Goal: Information Seeking & Learning: Learn about a topic

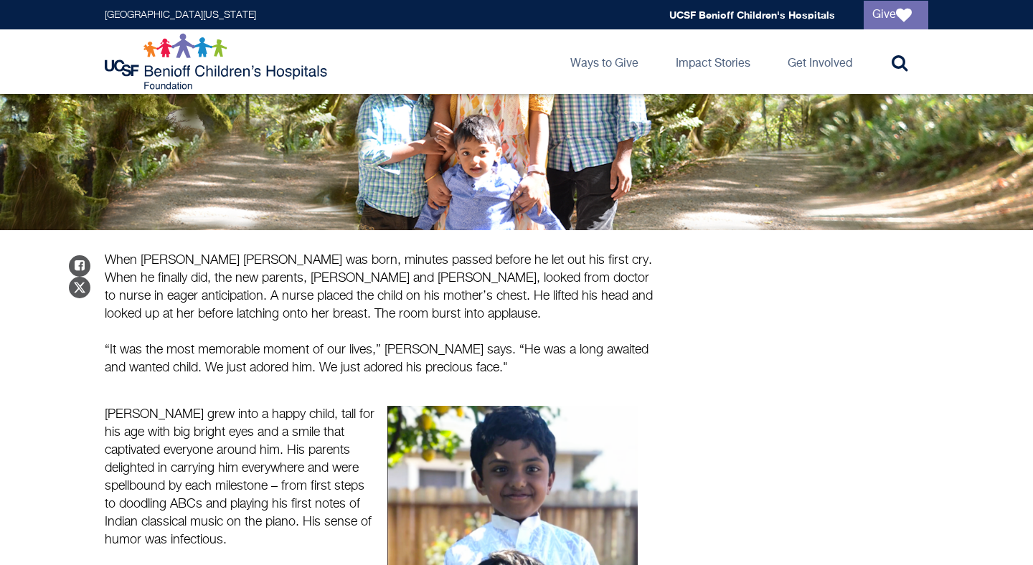
scroll to position [411, 0]
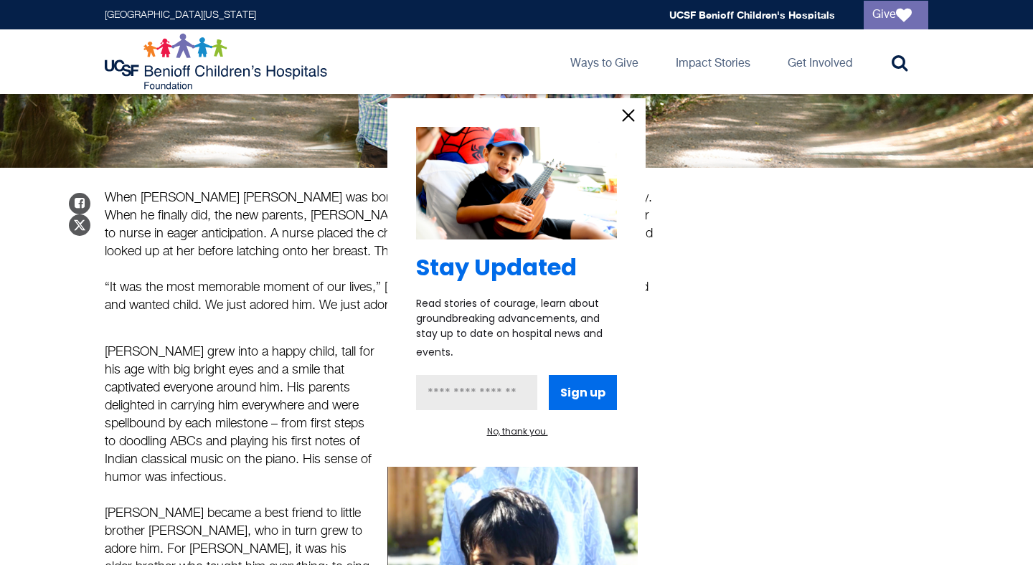
click at [626, 116] on icon "information" at bounding box center [629, 116] width 22 height 22
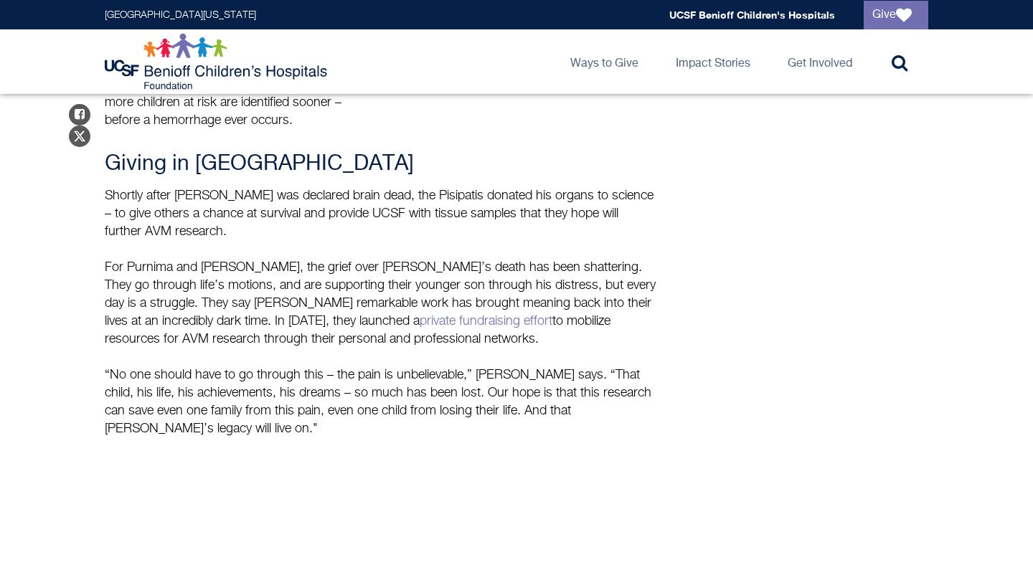
scroll to position [1848, 0]
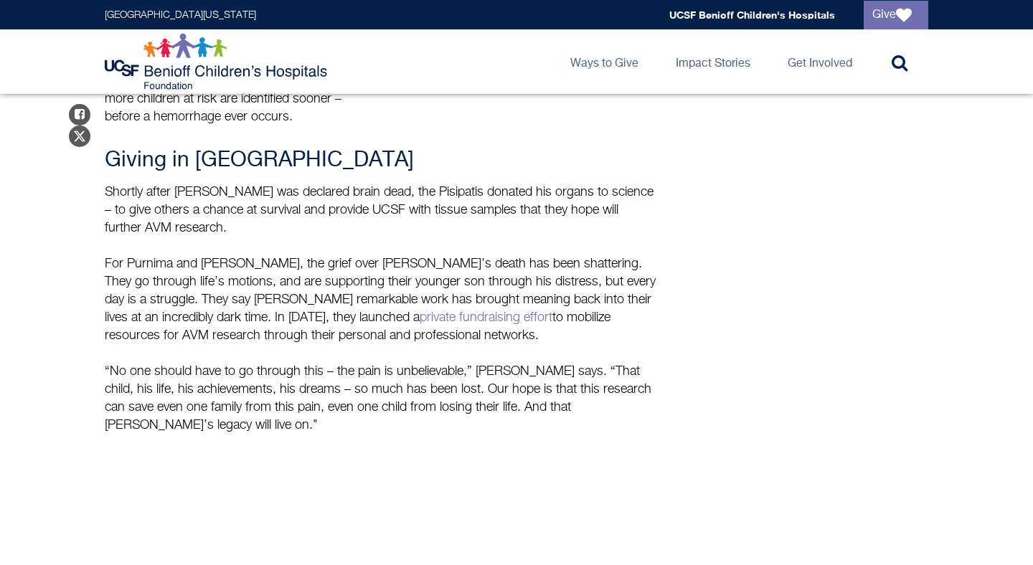
drag, startPoint x: 443, startPoint y: 268, endPoint x: 228, endPoint y: 247, distance: 215.4
click at [209, 255] on p "For Purnima and [PERSON_NAME], the grief over [PERSON_NAME]’s death has been sh…" at bounding box center [381, 300] width 552 height 90
copy p "they launched a private fundraising effort to mobilize resources for AVM resear…"
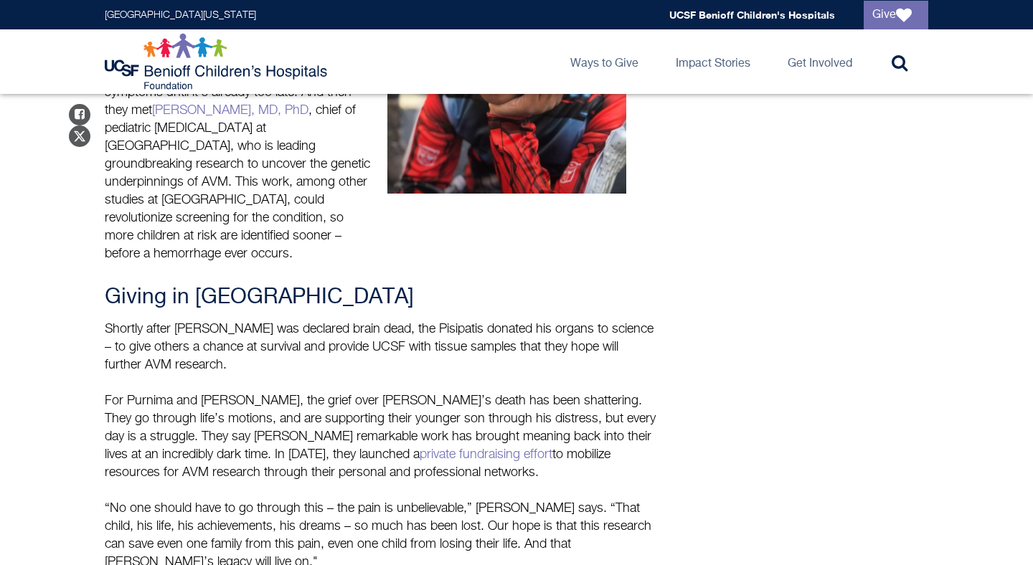
scroll to position [1716, 0]
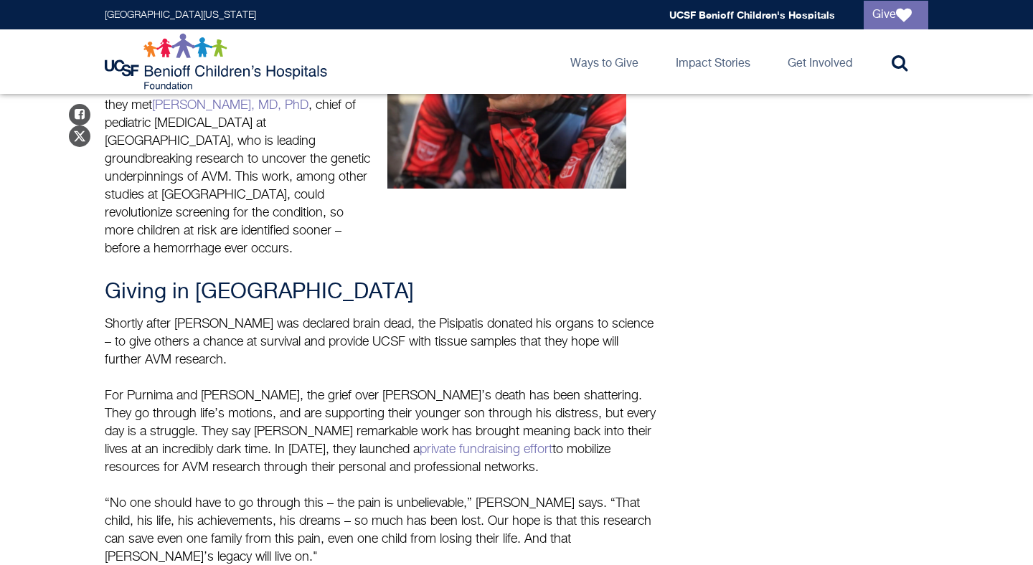
click at [410, 495] on p "“No one should have to go through this – the pain is unbelievable,” [PERSON_NAM…" at bounding box center [381, 531] width 552 height 72
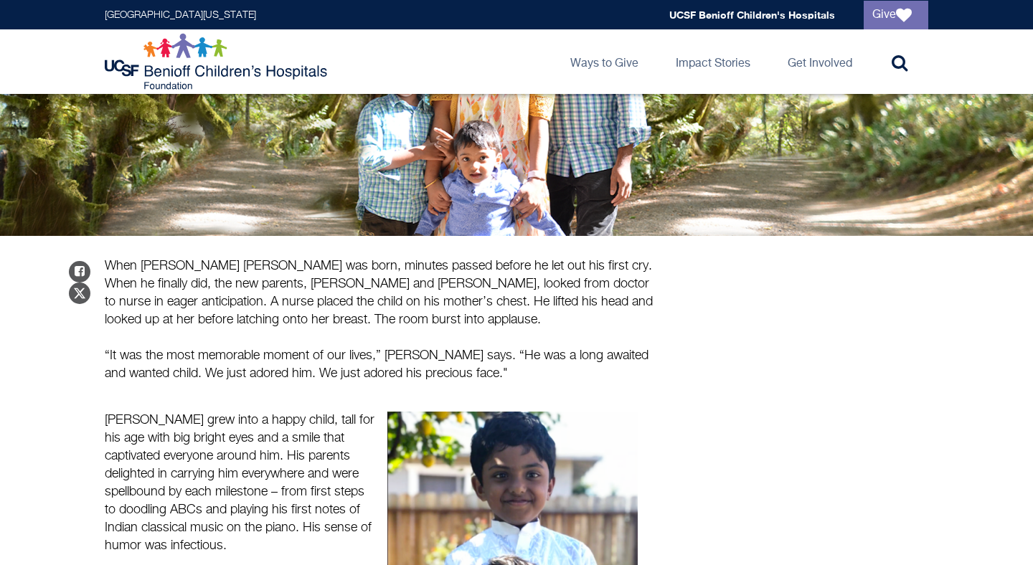
scroll to position [265, 0]
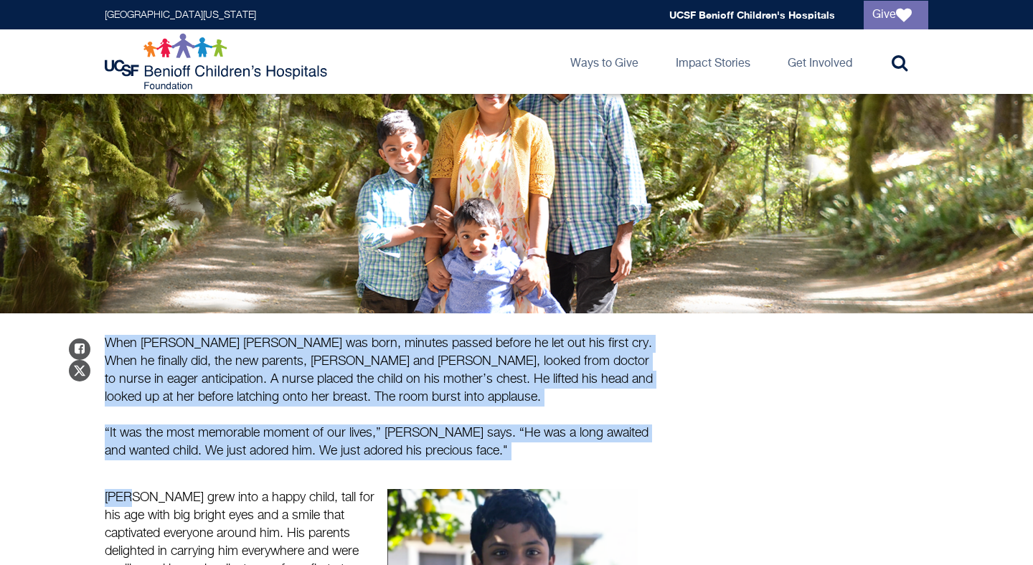
drag, startPoint x: 107, startPoint y: 341, endPoint x: 129, endPoint y: 494, distance: 154.4
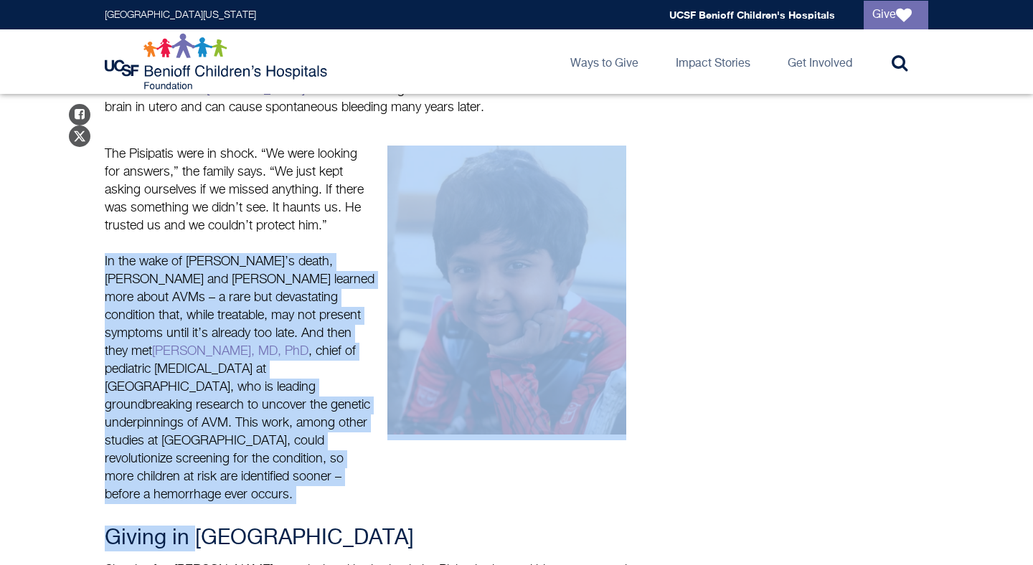
scroll to position [1474, 0]
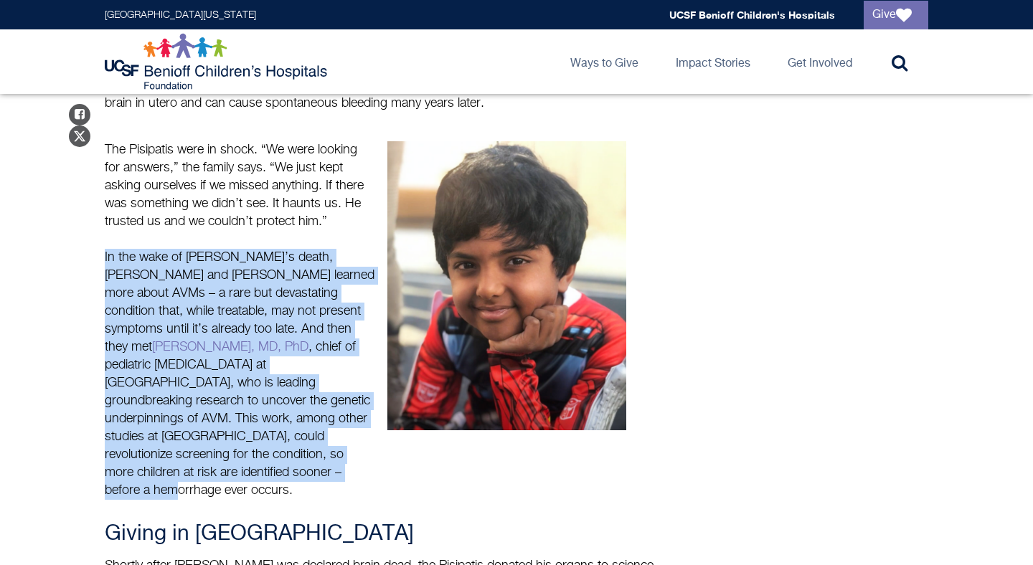
drag, startPoint x: 103, startPoint y: 397, endPoint x: 303, endPoint y: 422, distance: 201.1
click at [303, 422] on div "The Pisipatis were in shock. “We were looking for answers,” the family says. “W…" at bounding box center [239, 320] width 283 height 359
copy p "In the wake of [PERSON_NAME]’s death, [PERSON_NAME] and [PERSON_NAME] learned m…"
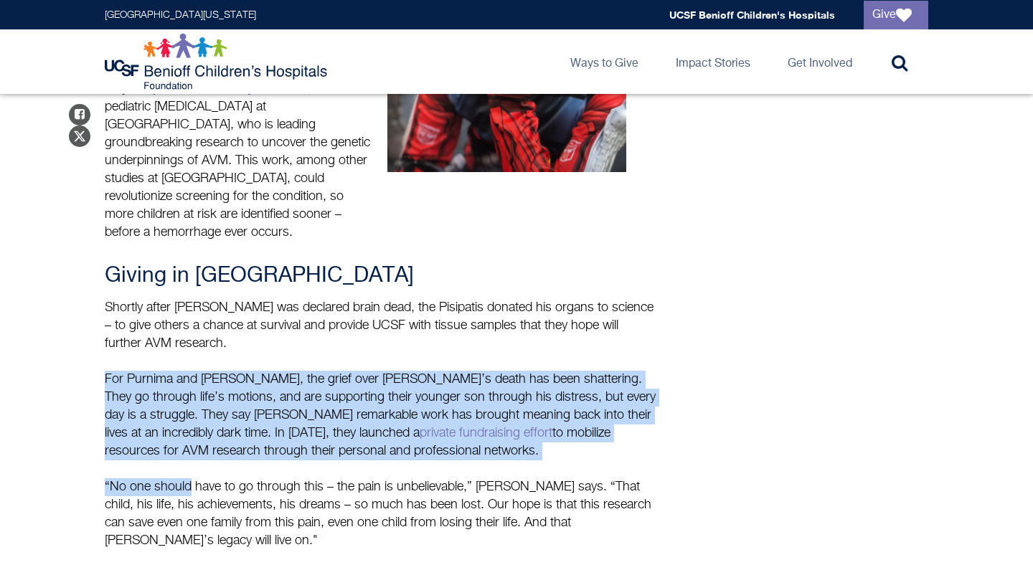
scroll to position [1765, 0]
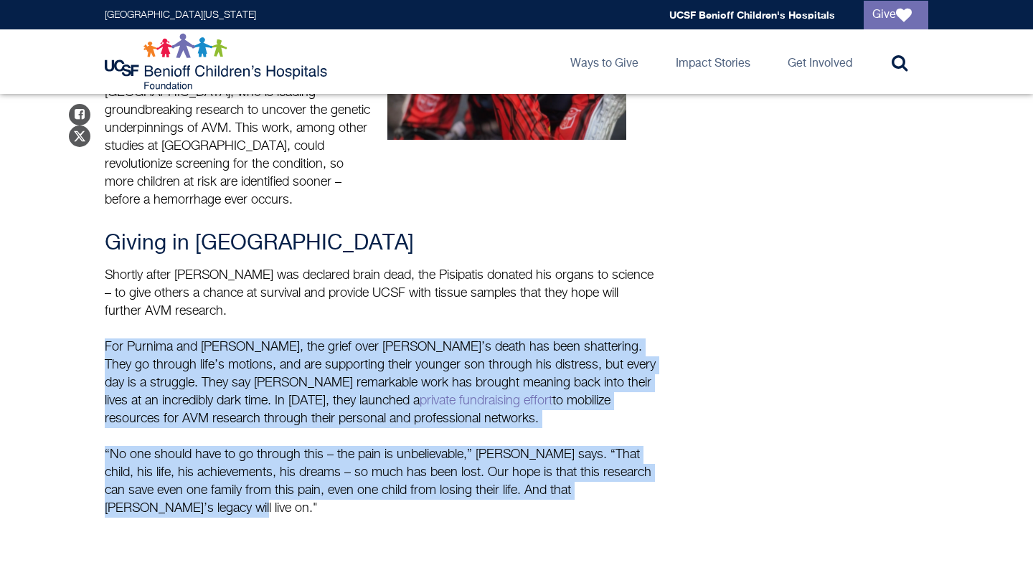
drag, startPoint x: 106, startPoint y: 306, endPoint x: 190, endPoint y: 431, distance: 151.0
click at [190, 431] on div "Giving in [GEOGRAPHIC_DATA] Shortly after [PERSON_NAME] was declared brain dead…" at bounding box center [381, 374] width 552 height 287
copy div "For Purnima and [PERSON_NAME], the grief over [PERSON_NAME]’s death has been sh…"
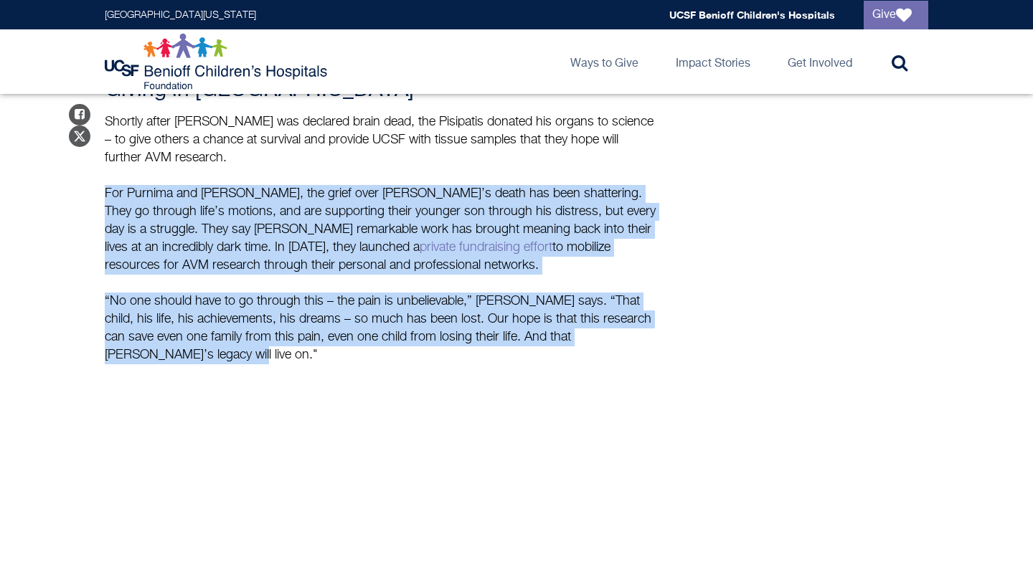
scroll to position [1863, 0]
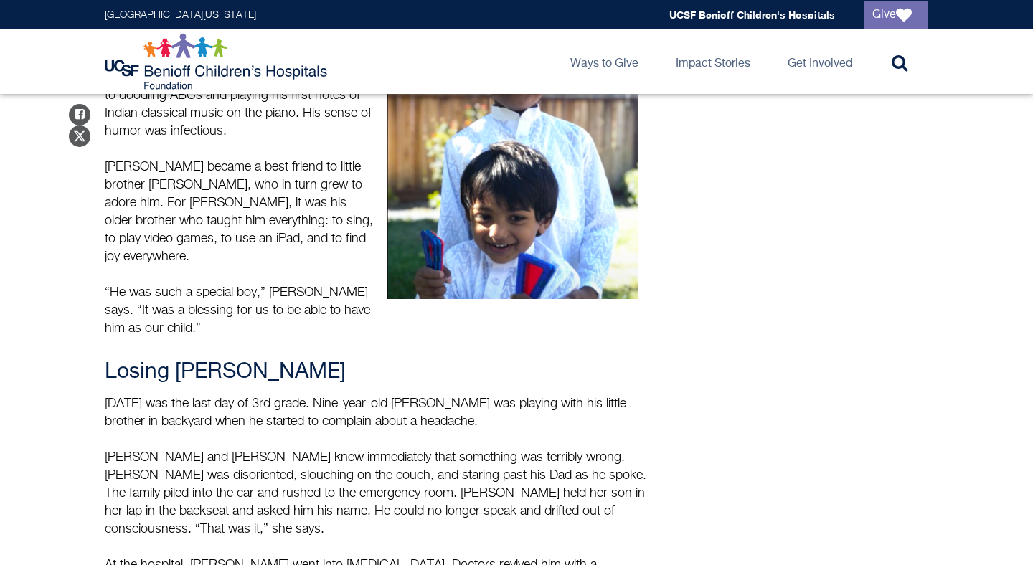
scroll to position [798, 0]
